Goal: Task Accomplishment & Management: Complete application form

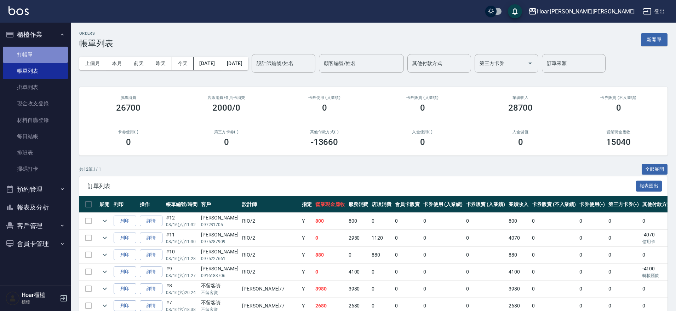
click at [45, 53] on link "打帳單" at bounding box center [35, 55] width 65 height 16
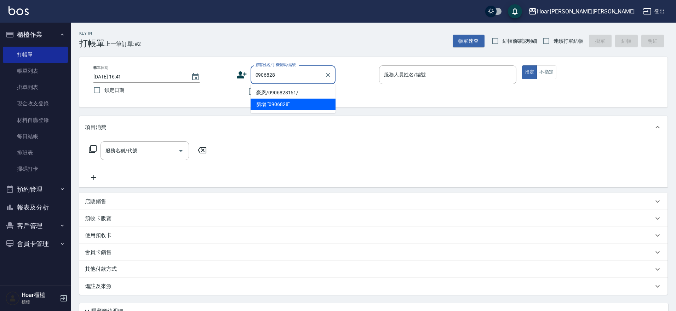
click at [260, 91] on li "豪恩/0906828161/" at bounding box center [292, 93] width 85 height 12
type input "豪恩/0906828161/"
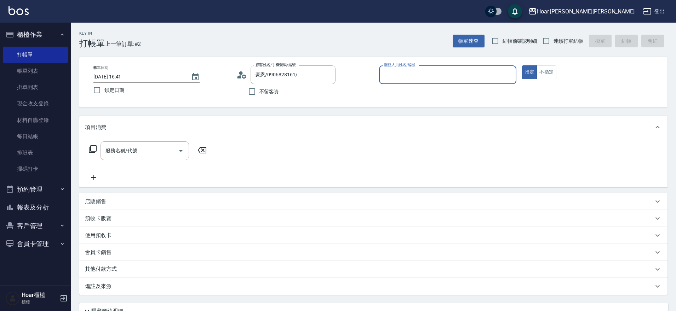
type input "RIO-2"
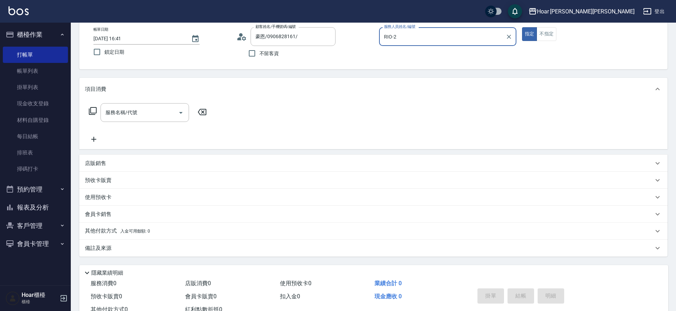
scroll to position [64, 0]
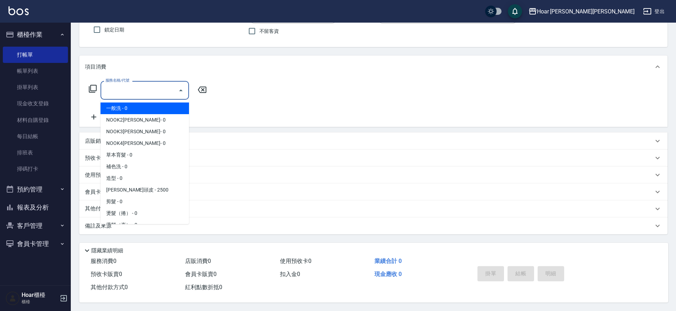
drag, startPoint x: 159, startPoint y: 83, endPoint x: 176, endPoint y: 78, distance: 18.0
click at [161, 84] on input "服務名稱/代號" at bounding box center [139, 90] width 71 height 12
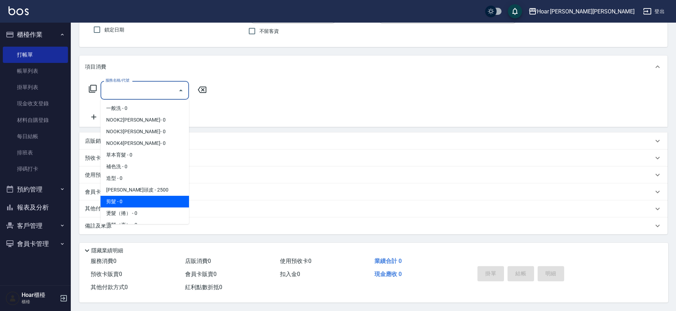
drag, startPoint x: 115, startPoint y: 201, endPoint x: 195, endPoint y: 111, distance: 120.0
click at [116, 200] on span "剪髮 - 0" at bounding box center [144, 202] width 88 height 12
type input "剪髮(201)"
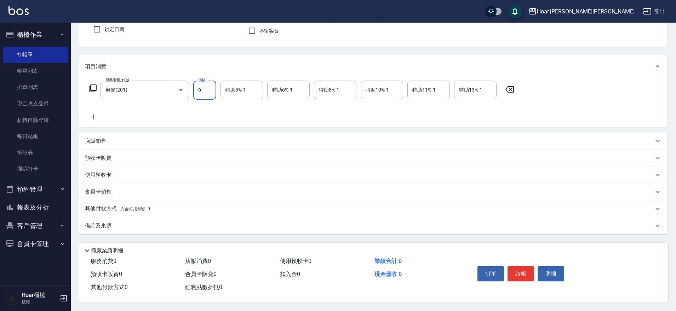
click at [201, 91] on input "0" at bounding box center [204, 90] width 23 height 19
type input "680"
click at [192, 103] on div "服務名稱/代號 剪髮(201) 服務名稱/代號 價格 680 價格 特助5%-1 特助5%-1 特助6%-1 特助6%-1 特助8%-1 特助8%-1 特助1…" at bounding box center [301, 101] width 433 height 41
click at [512, 268] on button "結帳" at bounding box center [520, 273] width 27 height 15
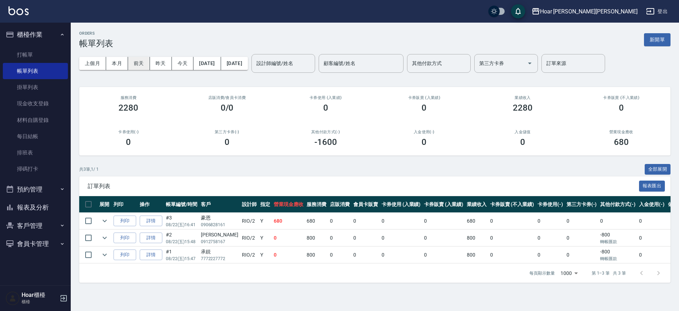
click at [135, 64] on button "前天" at bounding box center [139, 63] width 22 height 13
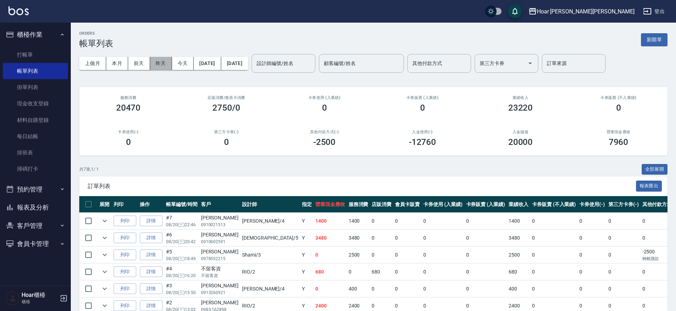
click at [161, 65] on button "昨天" at bounding box center [161, 63] width 22 height 13
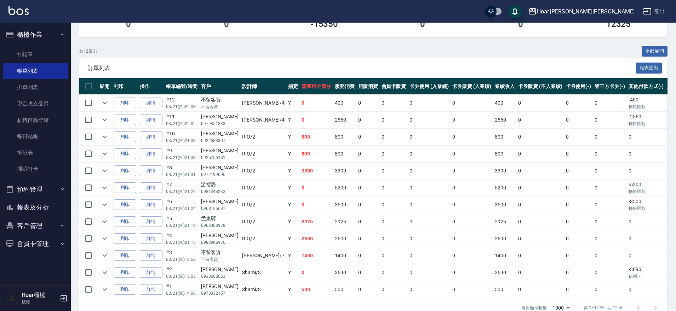
scroll to position [0, 3]
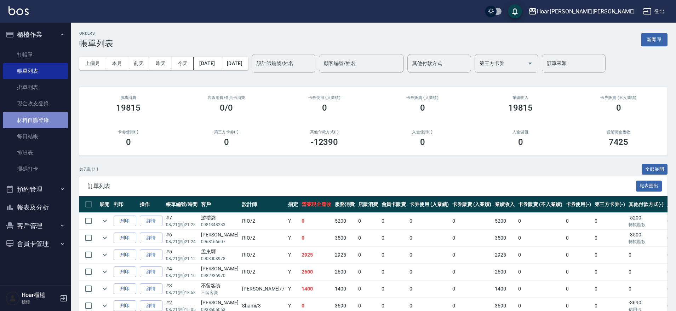
click at [32, 126] on link "材料自購登錄" at bounding box center [35, 120] width 65 height 16
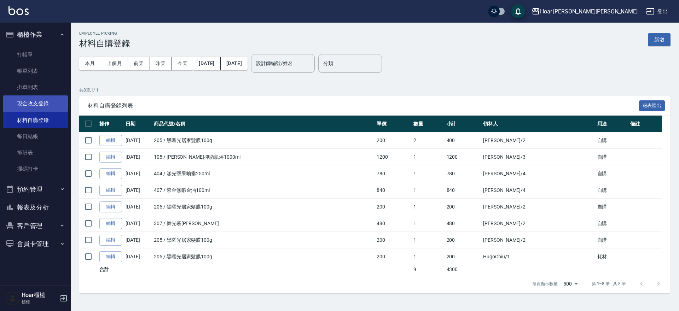
click at [36, 102] on link "現金收支登錄" at bounding box center [35, 103] width 65 height 16
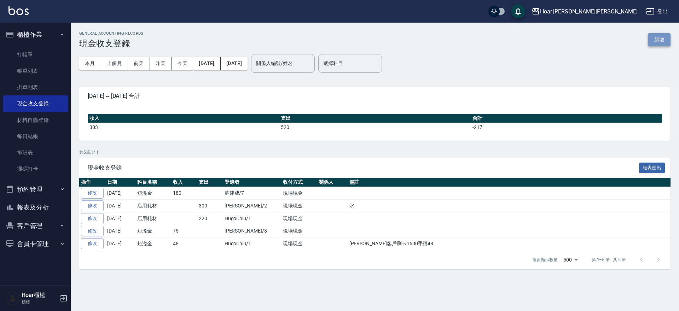
click at [653, 42] on button "新增" at bounding box center [659, 39] width 23 height 13
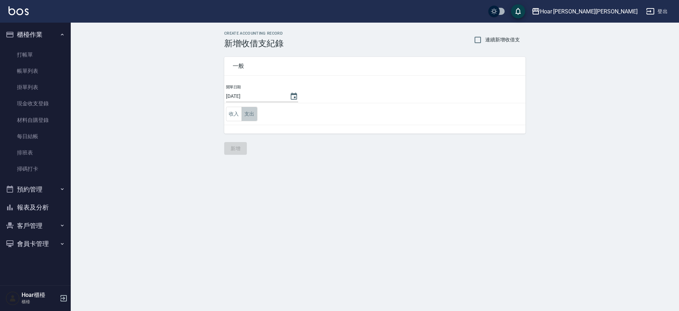
click at [248, 110] on button "支出" at bounding box center [250, 114] width 16 height 15
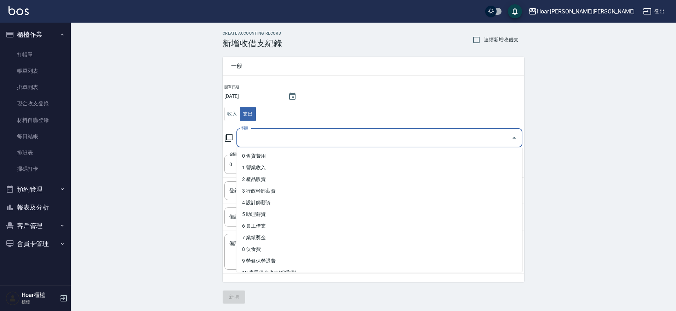
click at [254, 137] on input "科目" at bounding box center [373, 138] width 269 height 12
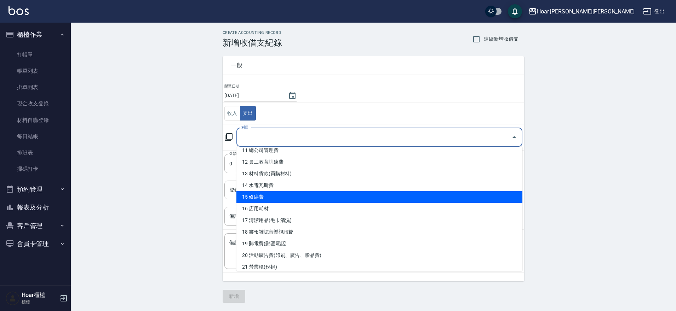
scroll to position [1, 0]
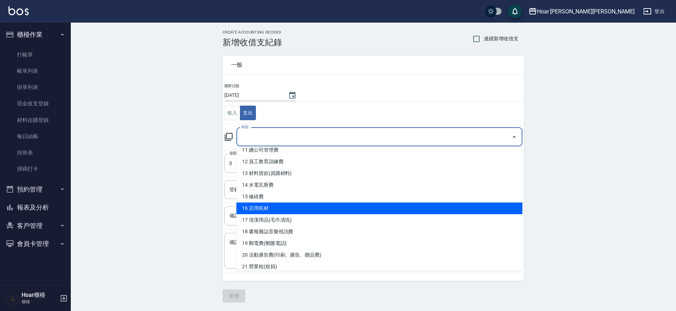
drag, startPoint x: 271, startPoint y: 208, endPoint x: 265, endPoint y: 202, distance: 8.5
click at [271, 208] on li "16 店用耗材" at bounding box center [379, 209] width 286 height 12
type input "16 店用耗材"
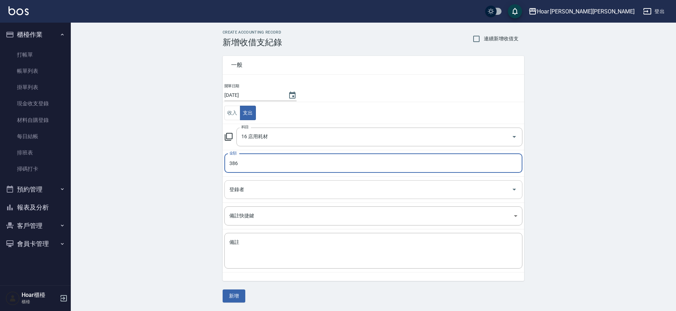
type input "386"
click at [253, 191] on input "登錄者" at bounding box center [367, 190] width 281 height 12
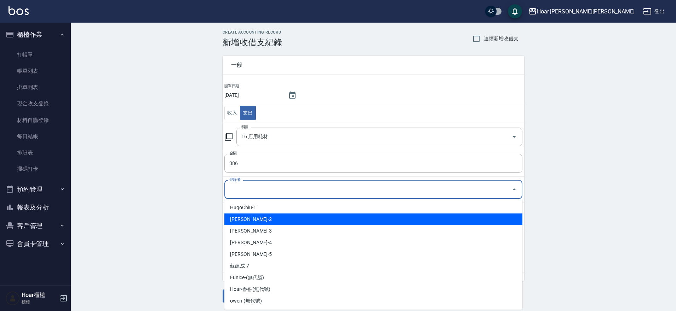
click at [251, 218] on li "許宏瑋-2" at bounding box center [373, 220] width 298 height 12
type input "許宏瑋-2"
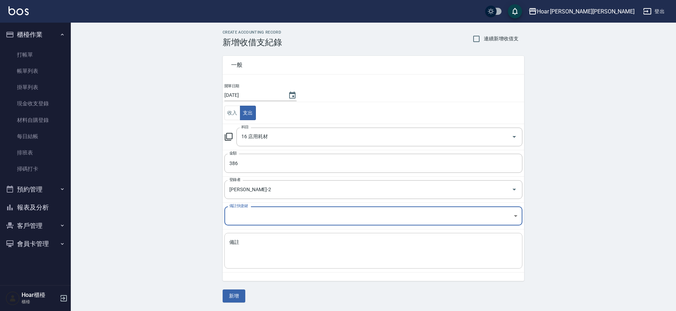
click at [261, 250] on textarea "備註" at bounding box center [373, 251] width 288 height 24
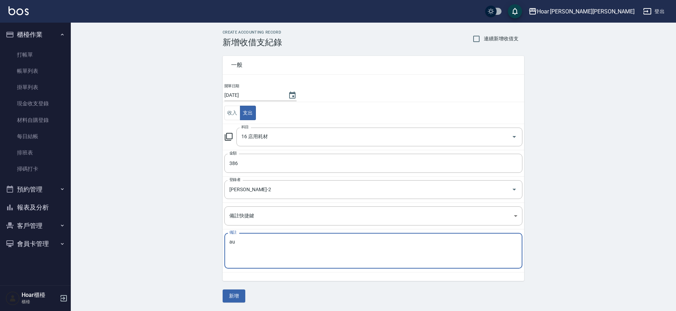
type textarea "a"
type textarea "米 黑色垃圾袋 小垃圾袋"
click at [287, 212] on body "Hoar 霍爾沙龍 登出 櫃檯作業 打帳單 帳單列表 掛單列表 現金收支登錄 材料自購登錄 每日結帳 排班表 掃碼打卡 預約管理 預約管理 單日預約紀錄 單週…" at bounding box center [338, 155] width 676 height 312
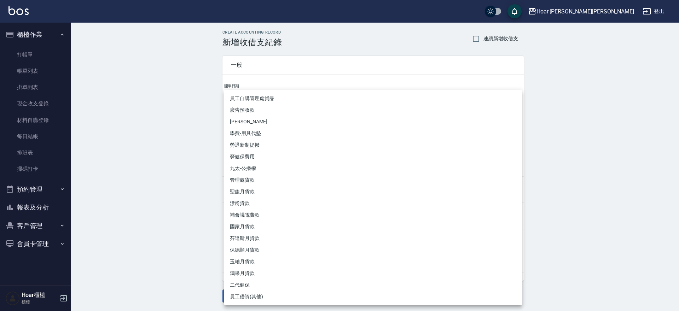
click at [180, 237] on div at bounding box center [339, 155] width 679 height 311
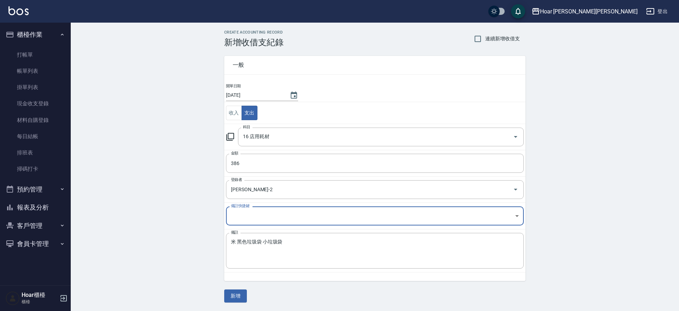
click at [257, 215] on body "Hoar 霍爾沙龍 登出 櫃檯作業 打帳單 帳單列表 掛單列表 現金收支登錄 材料自購登錄 每日結帳 排班表 掃碼打卡 預約管理 預約管理 單日預約紀錄 單週…" at bounding box center [339, 155] width 679 height 312
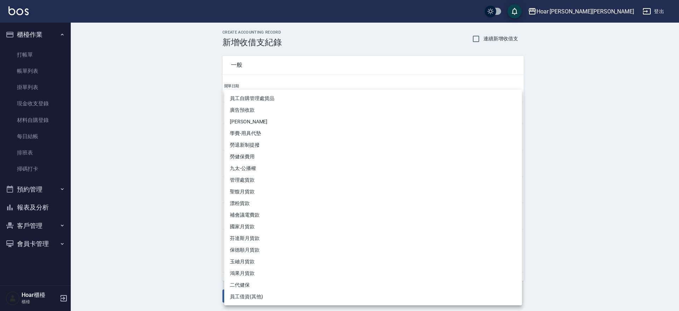
drag, startPoint x: 145, startPoint y: 212, endPoint x: 201, endPoint y: 254, distance: 69.6
click at [145, 212] on div at bounding box center [339, 155] width 679 height 311
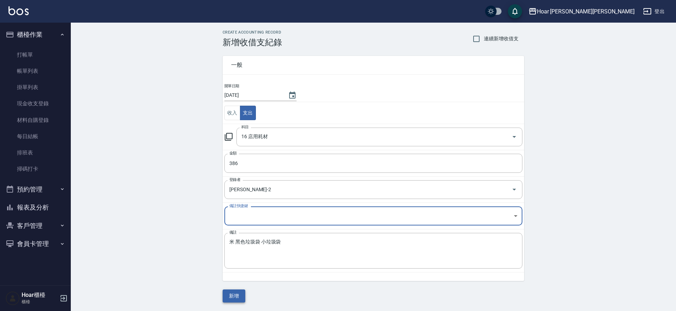
click at [232, 293] on button "新增" at bounding box center [233, 296] width 23 height 13
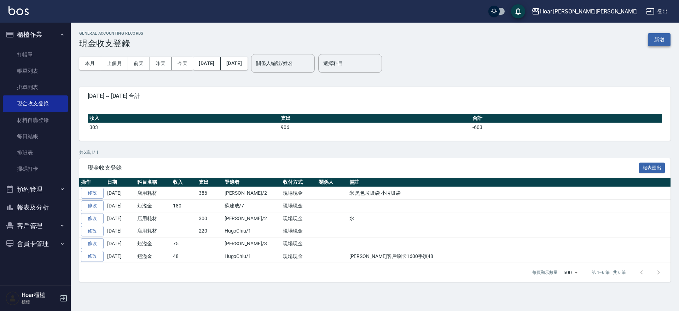
click at [658, 42] on button "新增" at bounding box center [659, 39] width 23 height 13
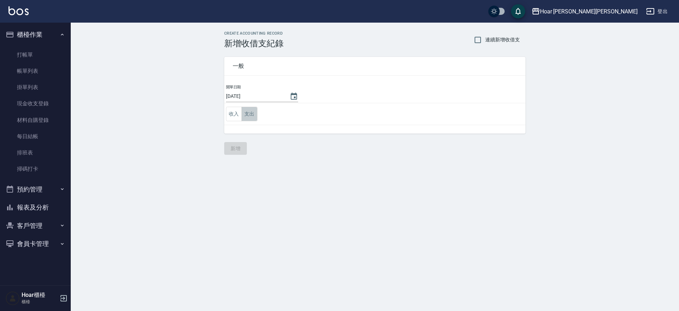
click at [244, 112] on button "支出" at bounding box center [250, 114] width 16 height 15
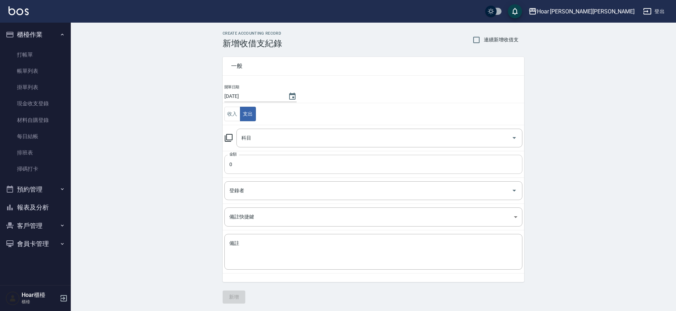
click at [250, 168] on input "0" at bounding box center [373, 164] width 298 height 19
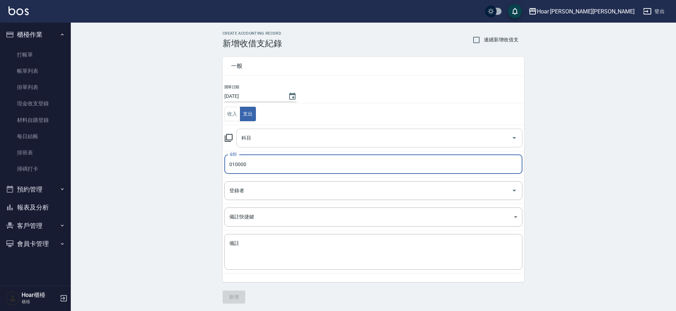
type input "010000"
click at [262, 141] on input "科目" at bounding box center [373, 138] width 269 height 12
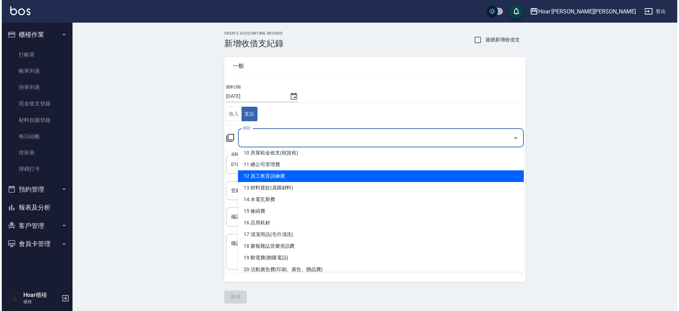
scroll to position [129, 0]
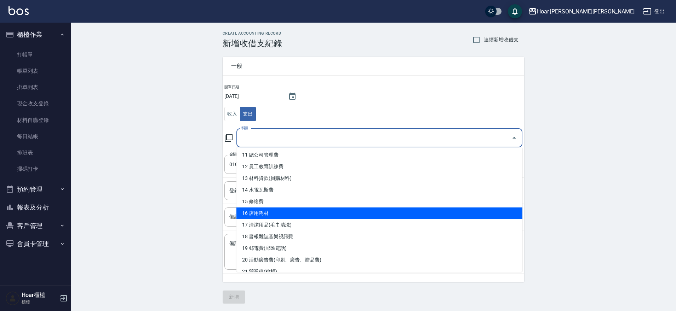
click at [276, 210] on li "16 店用耗材" at bounding box center [379, 214] width 286 height 12
type input "16 店用耗材"
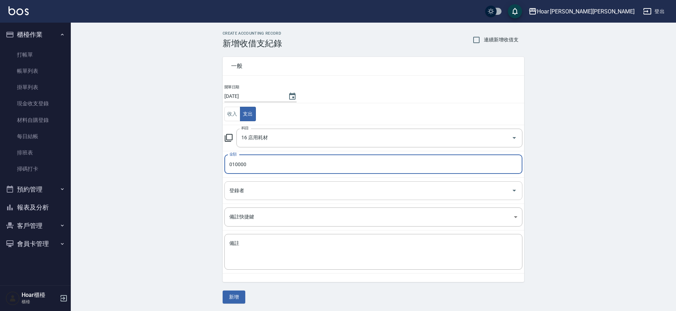
click at [260, 191] on input "登錄者" at bounding box center [367, 191] width 281 height 12
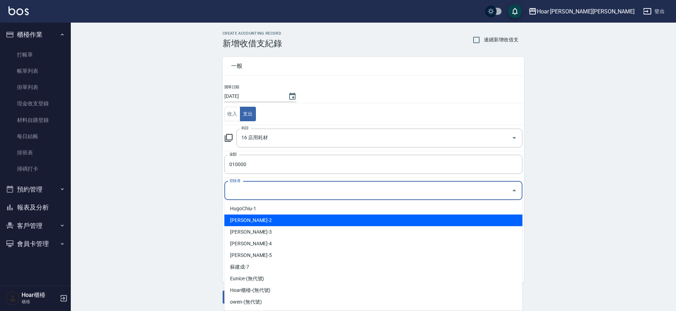
click at [247, 224] on li "許宏瑋-2" at bounding box center [373, 221] width 298 height 12
type input "許宏瑋-2"
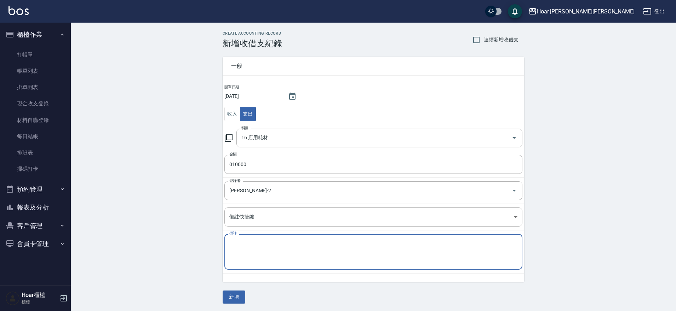
click at [272, 258] on textarea "備註" at bounding box center [373, 252] width 288 height 24
type textarea "1"
type textarea "大門玻璃門換"
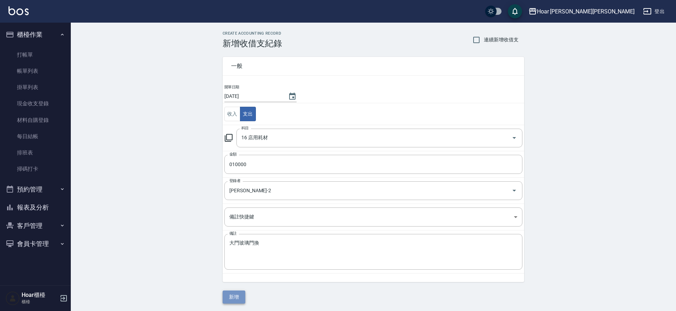
click at [232, 301] on button "新增" at bounding box center [233, 297] width 23 height 13
